Goal: Information Seeking & Learning: Find specific fact

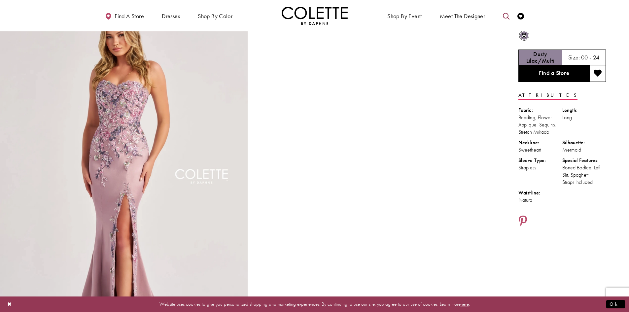
click at [508, 14] on icon "Toggle search" at bounding box center [506, 16] width 7 height 7
click at [475, 18] on input "Search" at bounding box center [473, 16] width 80 height 10
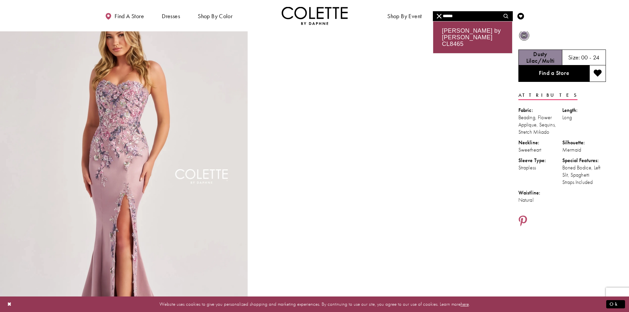
type input "******"
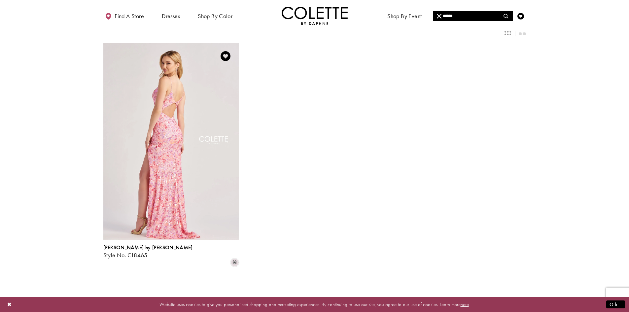
scroll to position [66, 0]
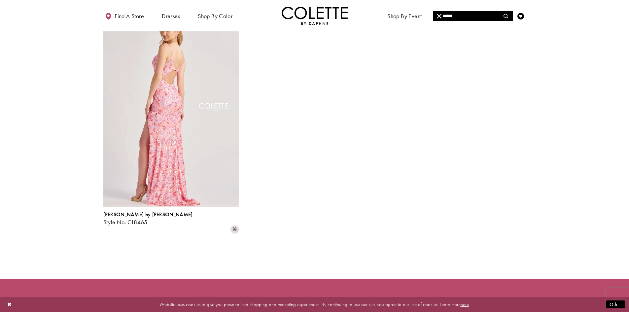
drag, startPoint x: 190, startPoint y: 124, endPoint x: 209, endPoint y: 126, distance: 19.3
click at [206, 128] on img "Visit Colette by Daphne Style No. CL8465 Page" at bounding box center [170, 108] width 135 height 197
